Goal: Task Accomplishment & Management: Complete application form

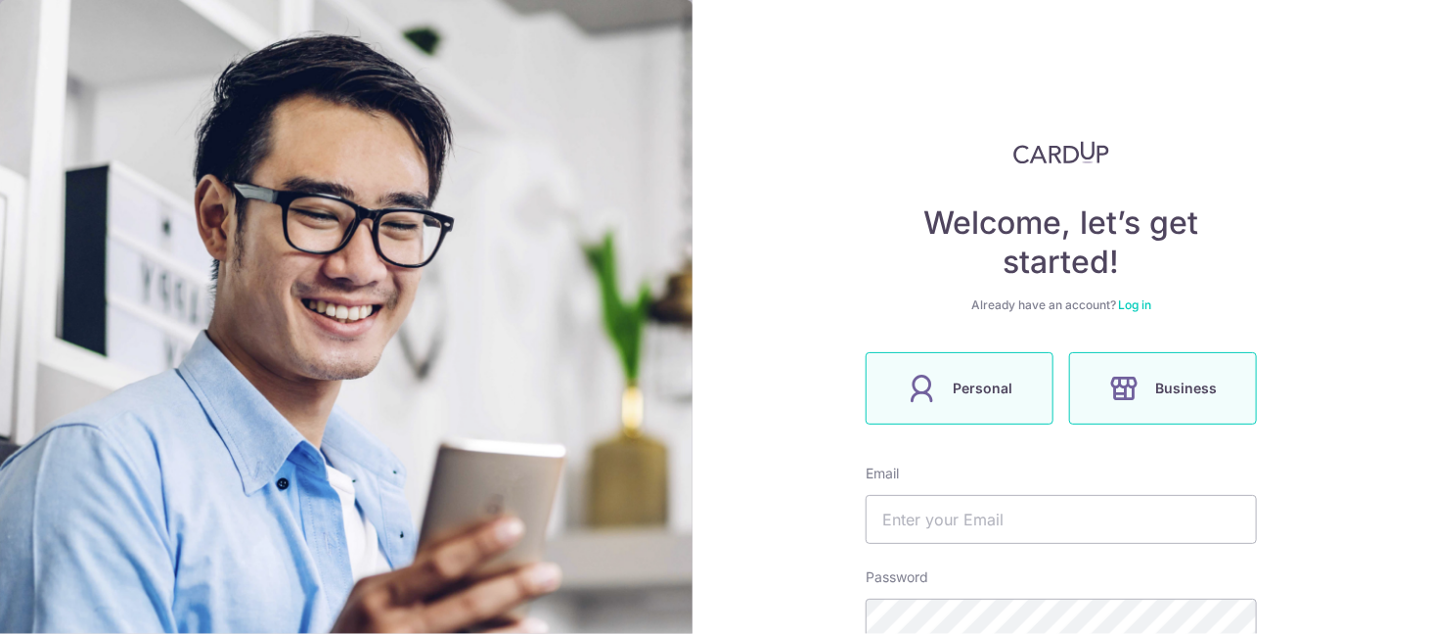
scroll to position [196, 0]
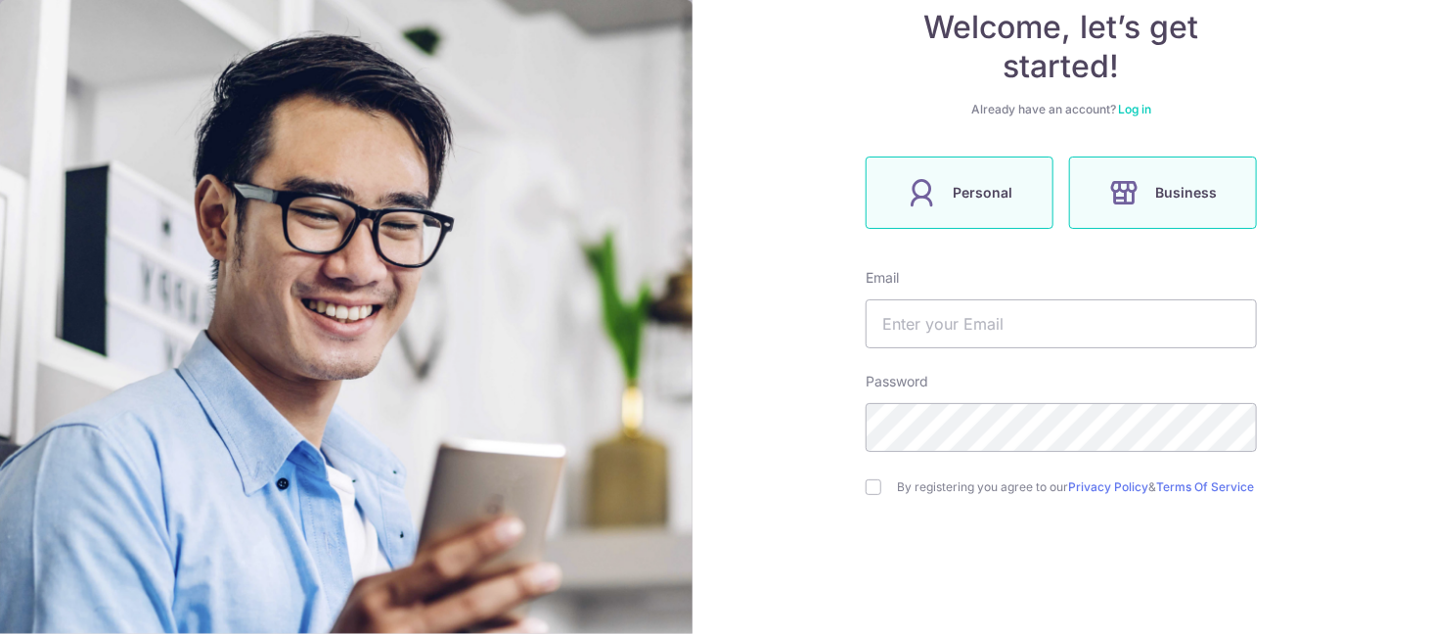
click at [983, 195] on span "Personal" at bounding box center [984, 192] width 60 height 23
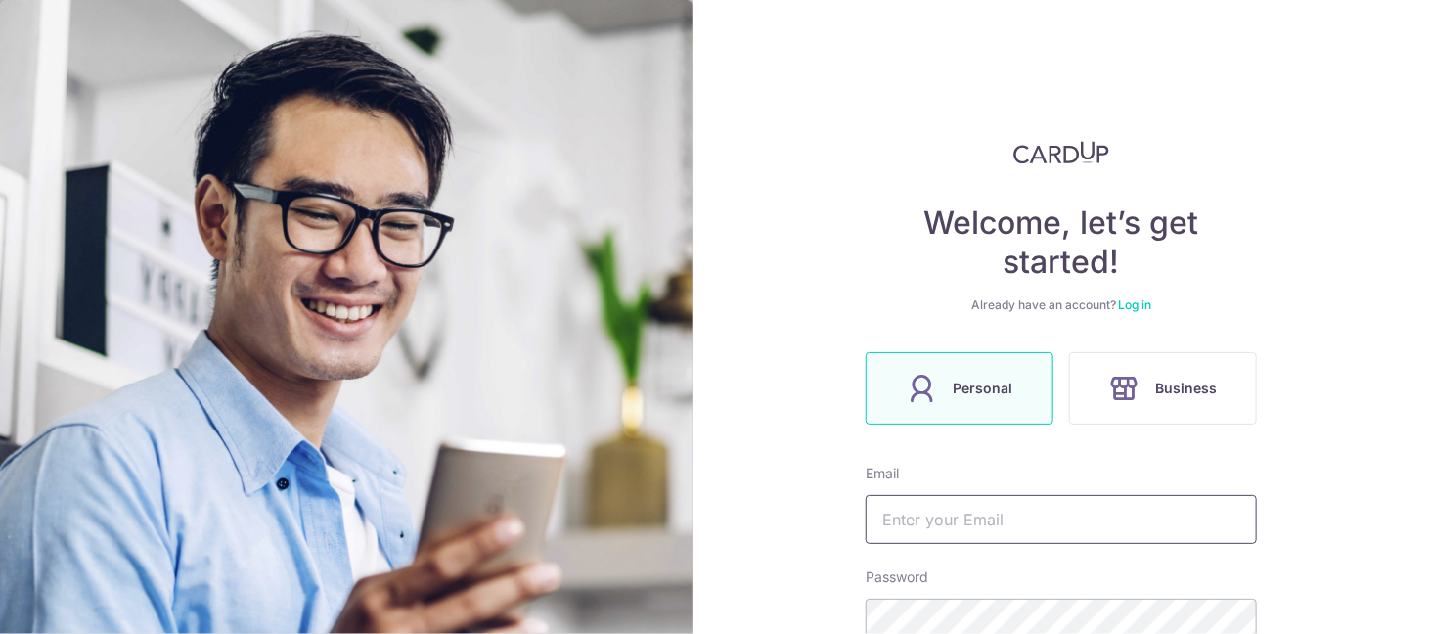
scroll to position [282, 0]
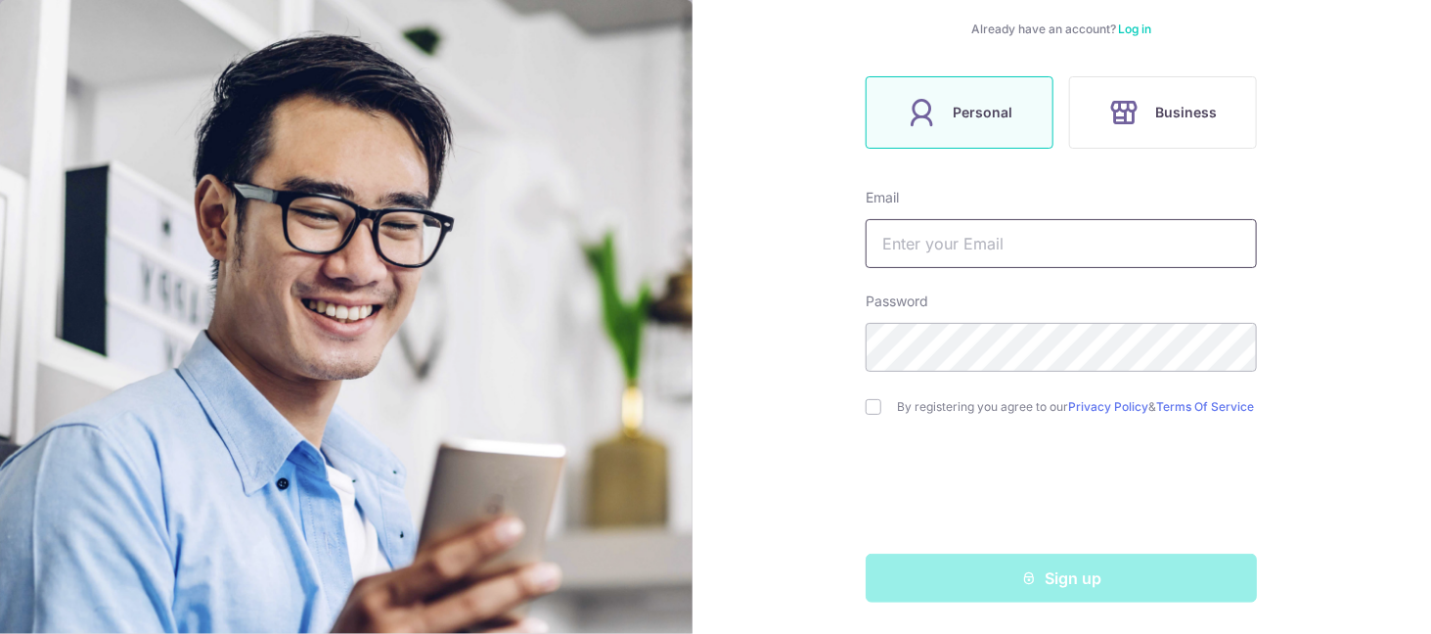
click at [951, 236] on input "text" at bounding box center [1061, 243] width 391 height 49
type input "[EMAIL_ADDRESS][DOMAIN_NAME]"
click at [870, 402] on input "checkbox" at bounding box center [874, 407] width 16 height 16
checkbox input "true"
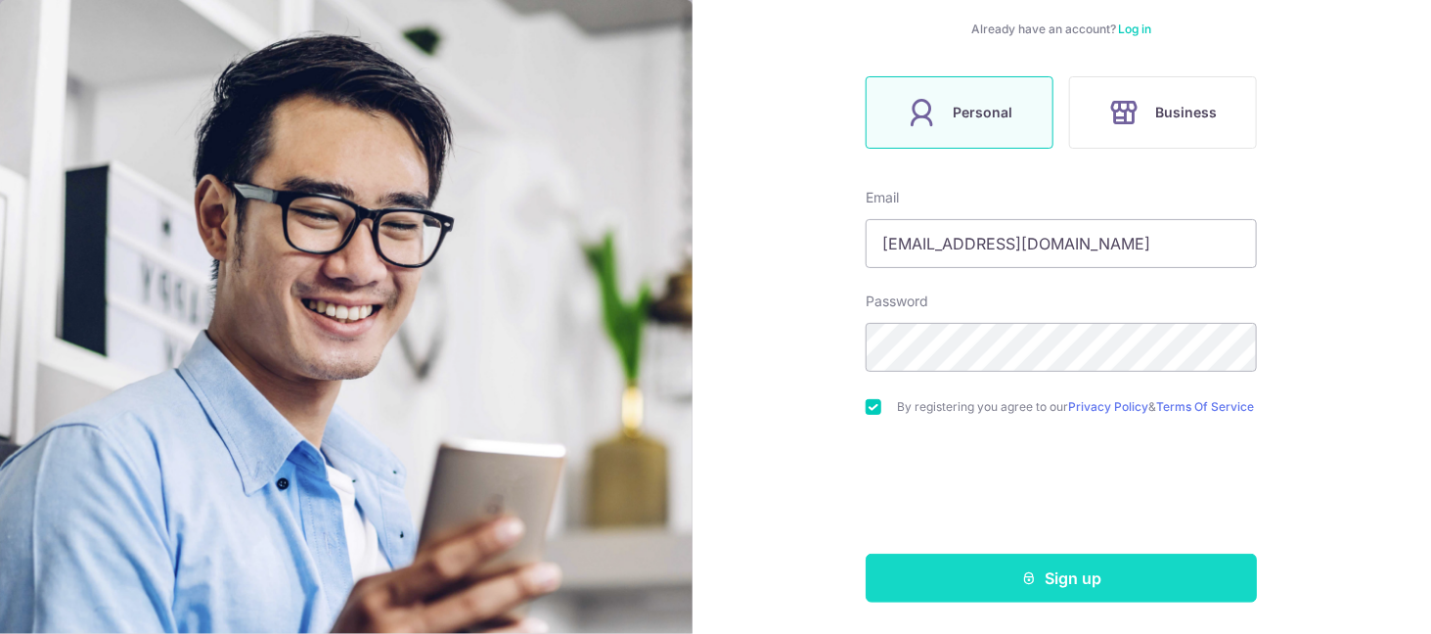
click at [1021, 581] on icon "submit" at bounding box center [1029, 578] width 16 height 16
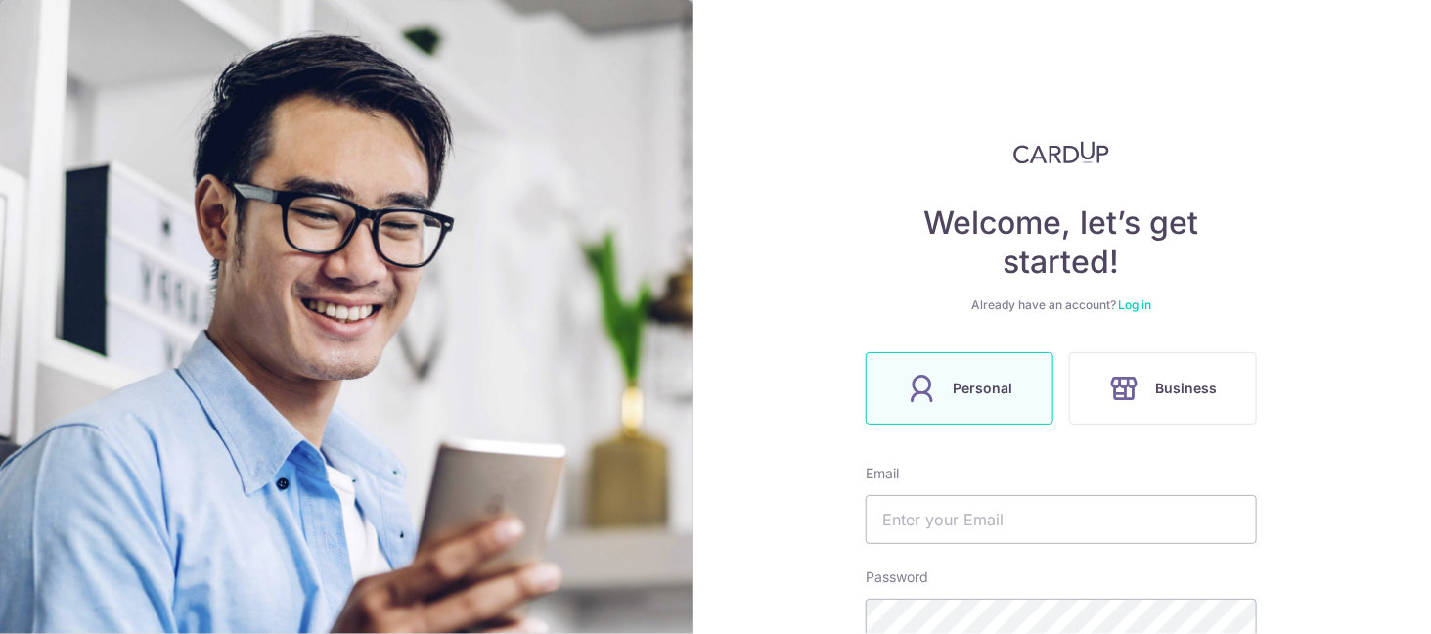
scroll to position [348, 0]
